Goal: Transaction & Acquisition: Obtain resource

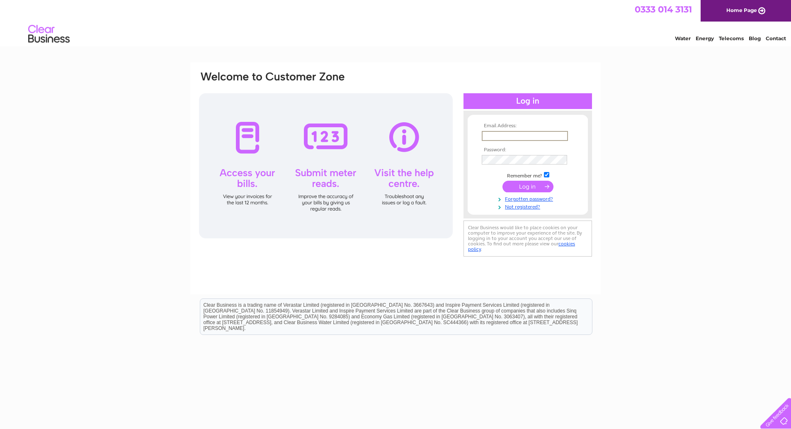
type input "[EMAIL_ADDRESS][DOMAIN_NAME]"
click at [508, 193] on tbody "Email Address: enquiries@blackaddiehotel.co.uk Password: Remember me?" at bounding box center [528, 166] width 96 height 87
click at [515, 186] on input "submit" at bounding box center [528, 186] width 51 height 12
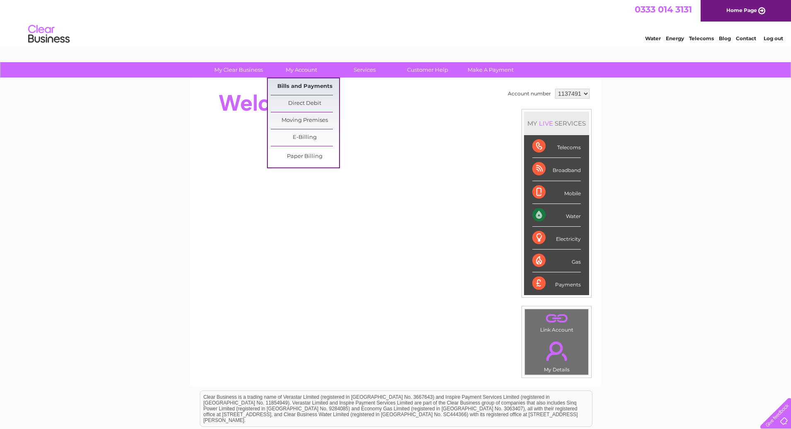
click at [296, 83] on link "Bills and Payments" at bounding box center [305, 86] width 68 height 17
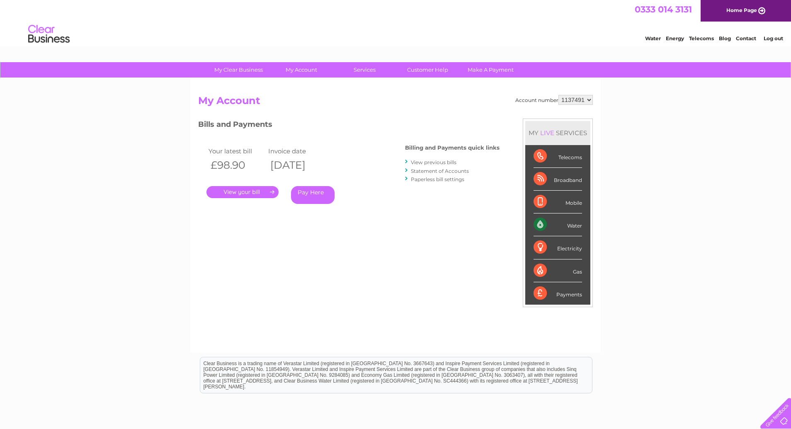
click at [244, 192] on link "." at bounding box center [243, 192] width 72 height 12
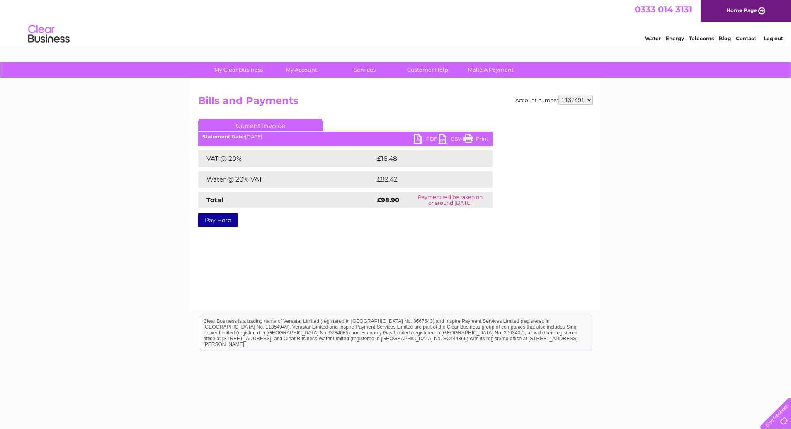
click at [428, 135] on link "PDF" at bounding box center [426, 140] width 25 height 12
